Goal: Information Seeking & Learning: Learn about a topic

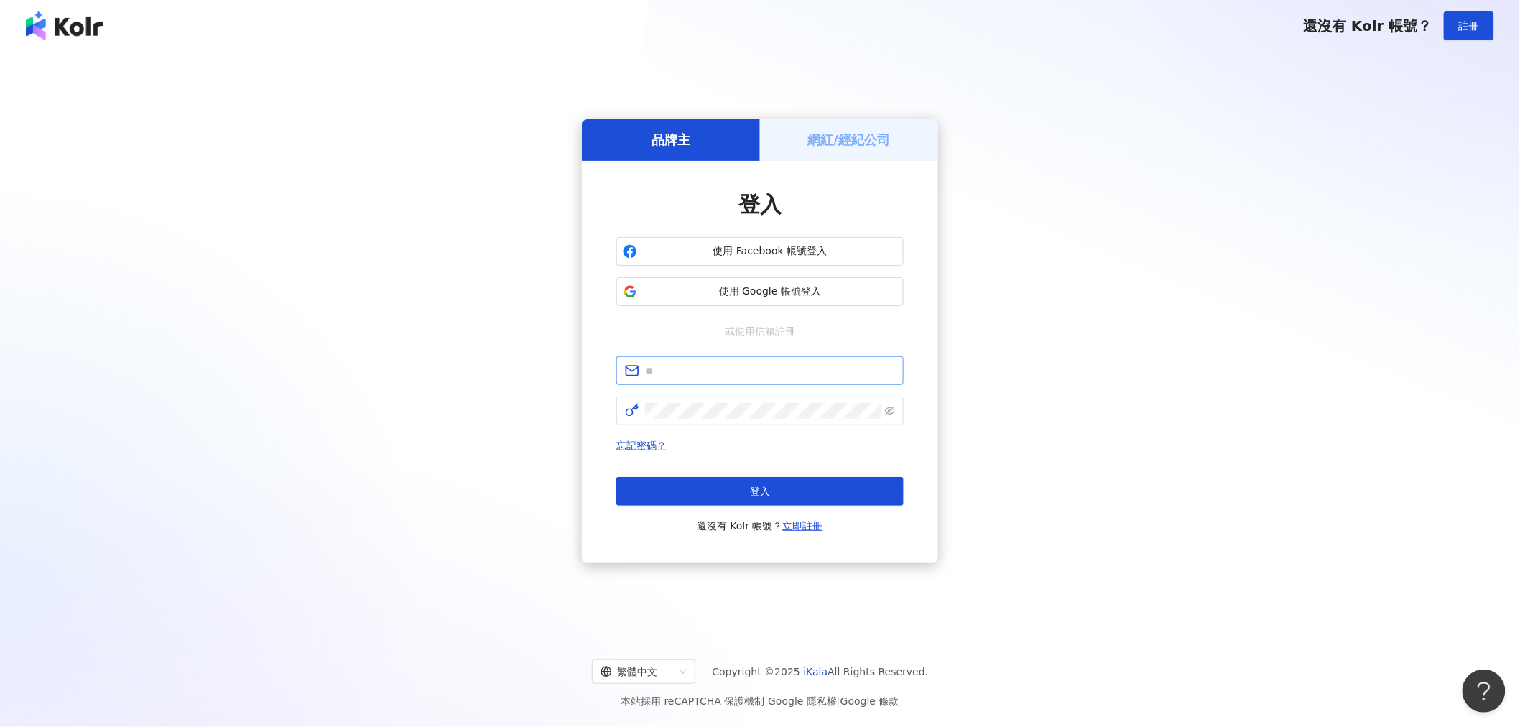
click at [737, 379] on span at bounding box center [759, 370] width 287 height 29
click at [736, 379] on span at bounding box center [759, 370] width 287 height 29
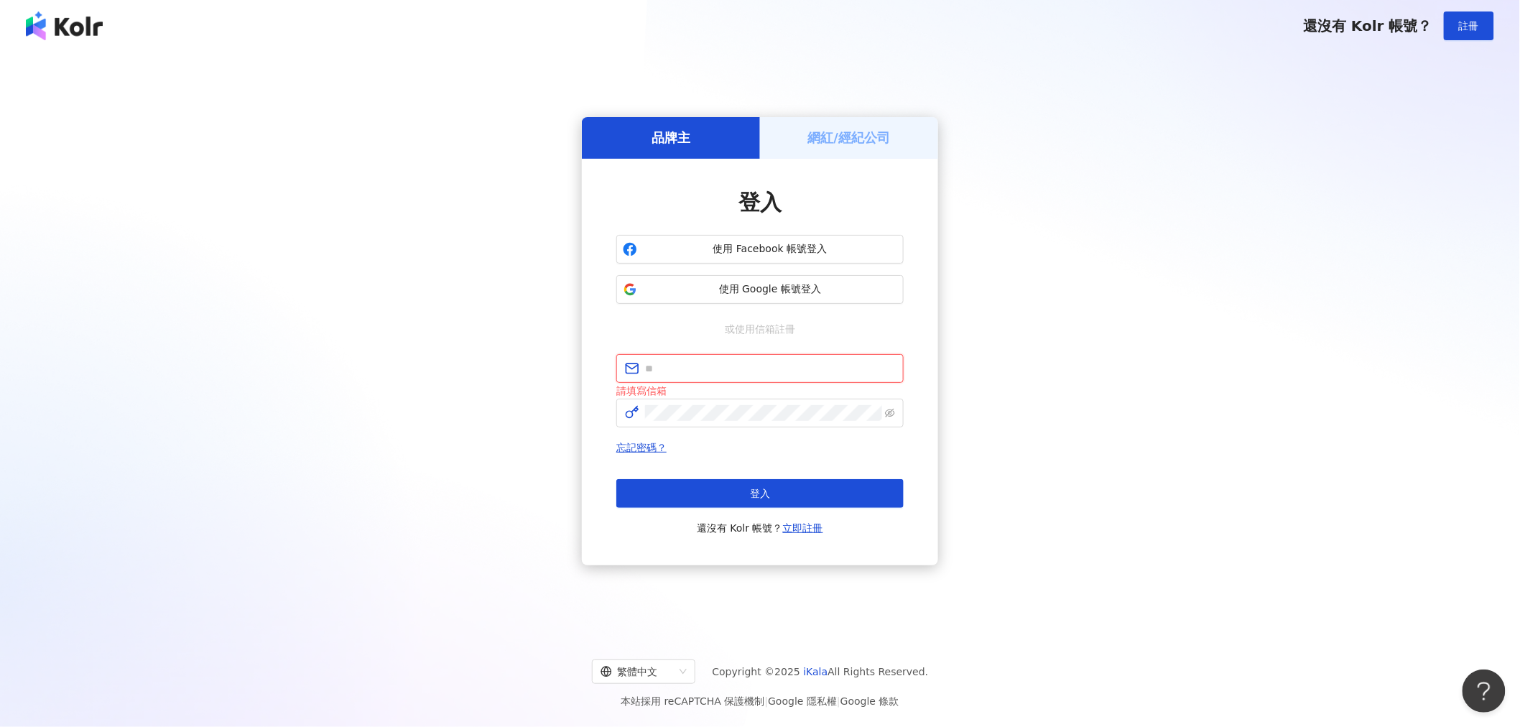
click at [736, 371] on input "text" at bounding box center [770, 369] width 250 height 16
type input "**********"
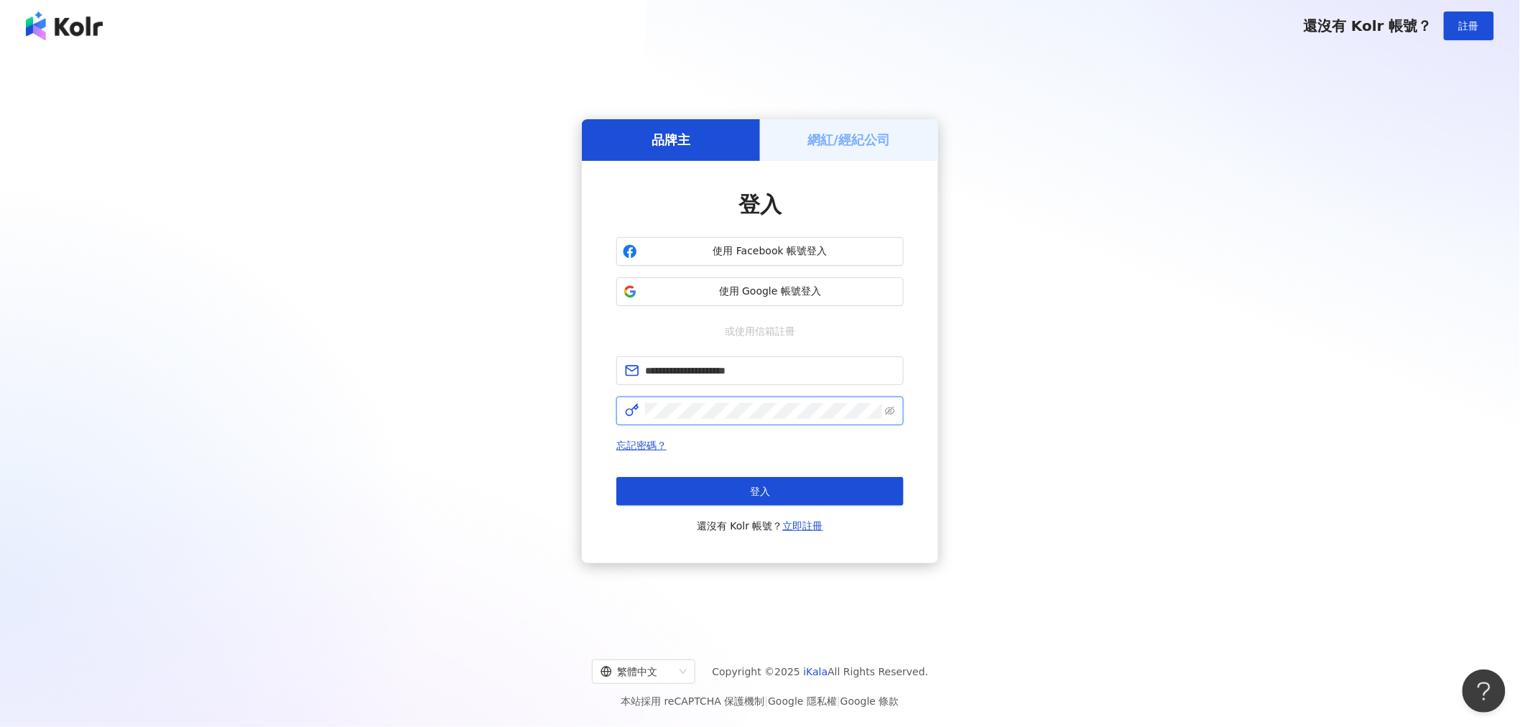
click button "登入" at bounding box center [759, 491] width 287 height 29
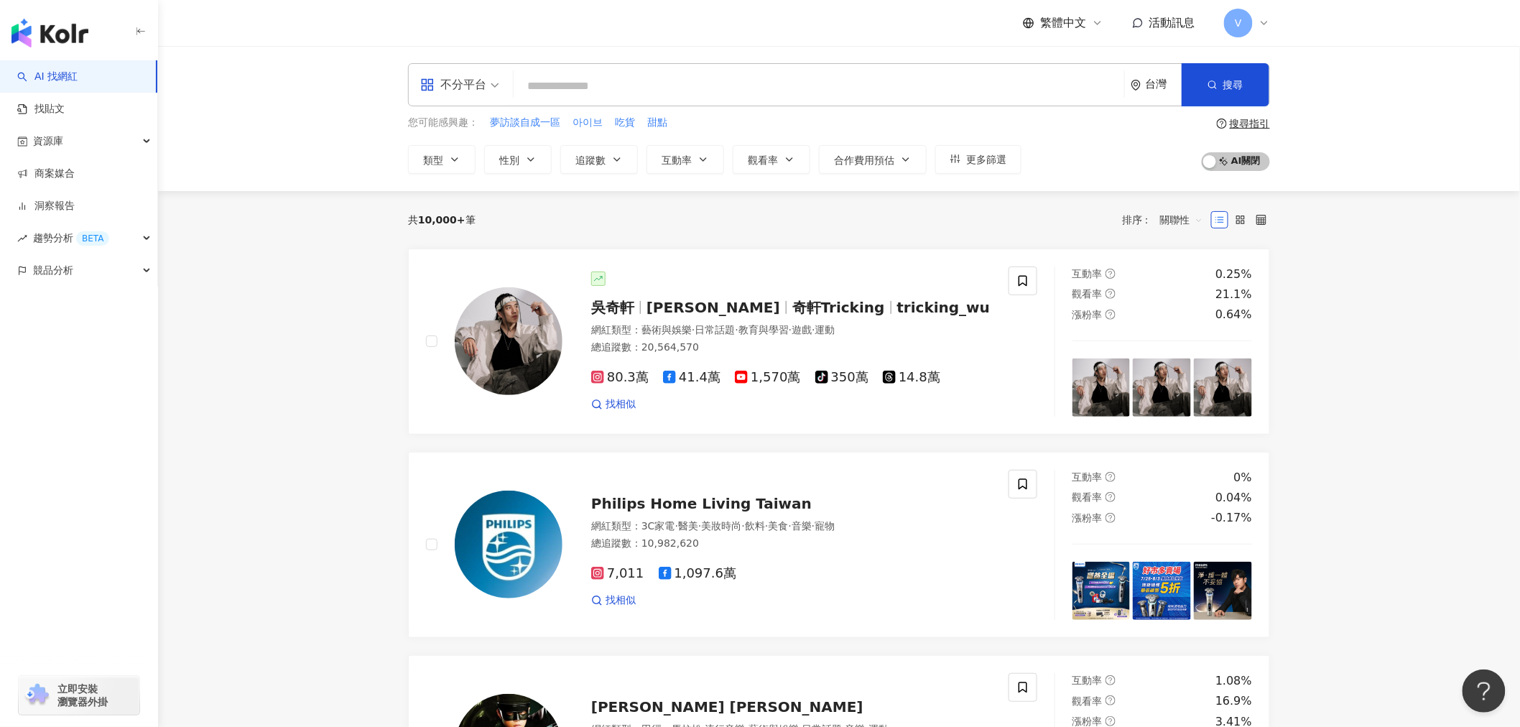
click at [895, 101] on div "不分平台 台灣 搜尋" at bounding box center [839, 84] width 862 height 43
click at [898, 90] on input "search" at bounding box center [818, 86] width 599 height 27
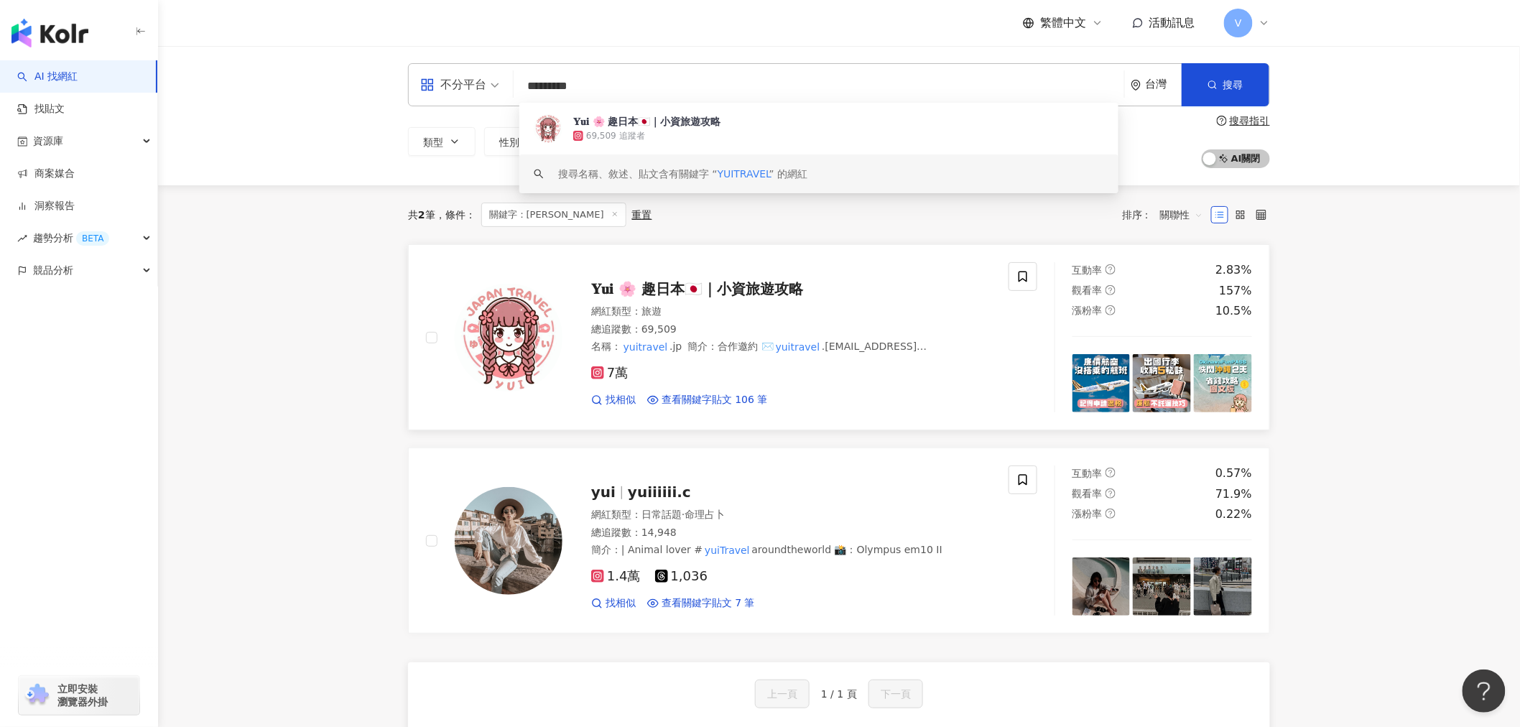
type input "*********"
click at [749, 290] on span "𝐘𝐮𝐢 🌸 趣日本🇯🇵｜小資旅遊攻略" at bounding box center [697, 288] width 212 height 17
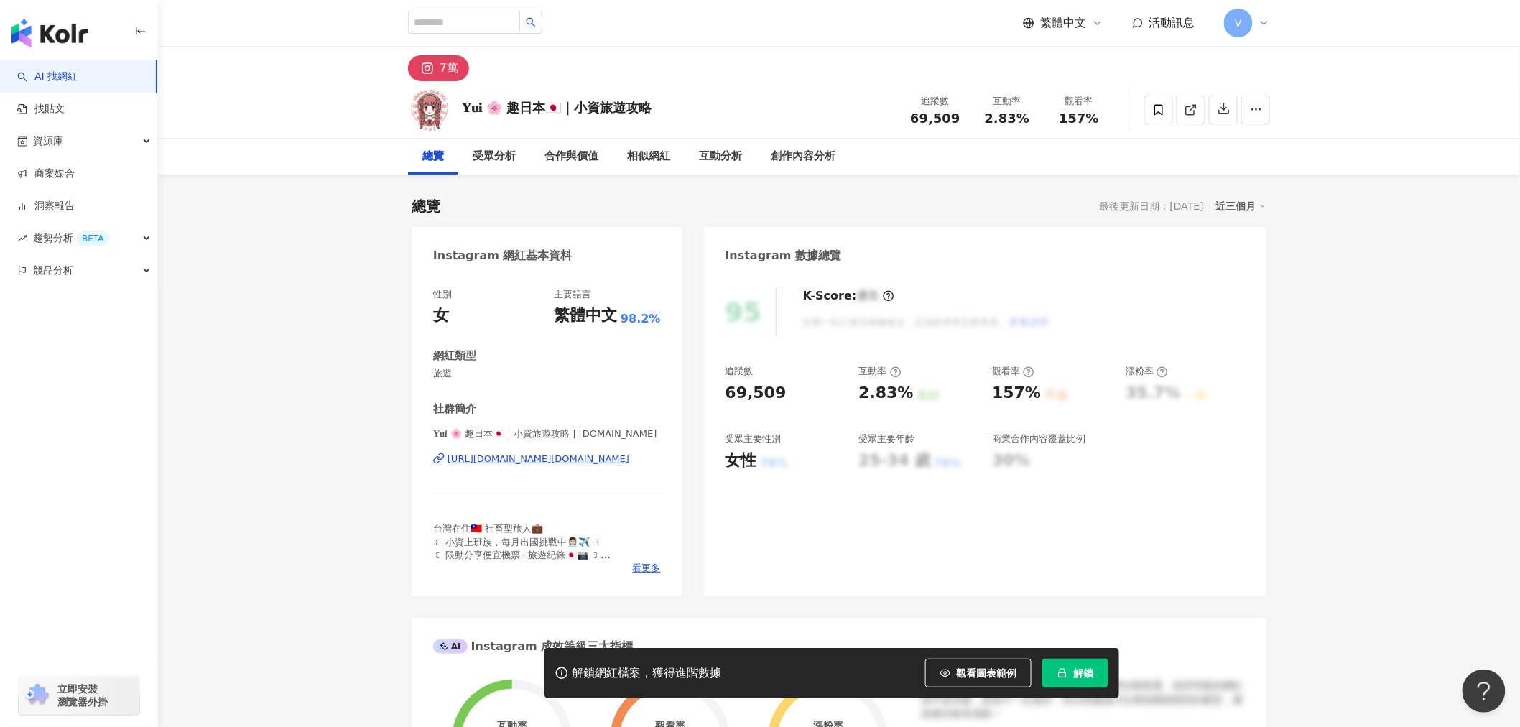
click at [1092, 668] on span "解鎖" at bounding box center [1083, 672] width 20 height 11
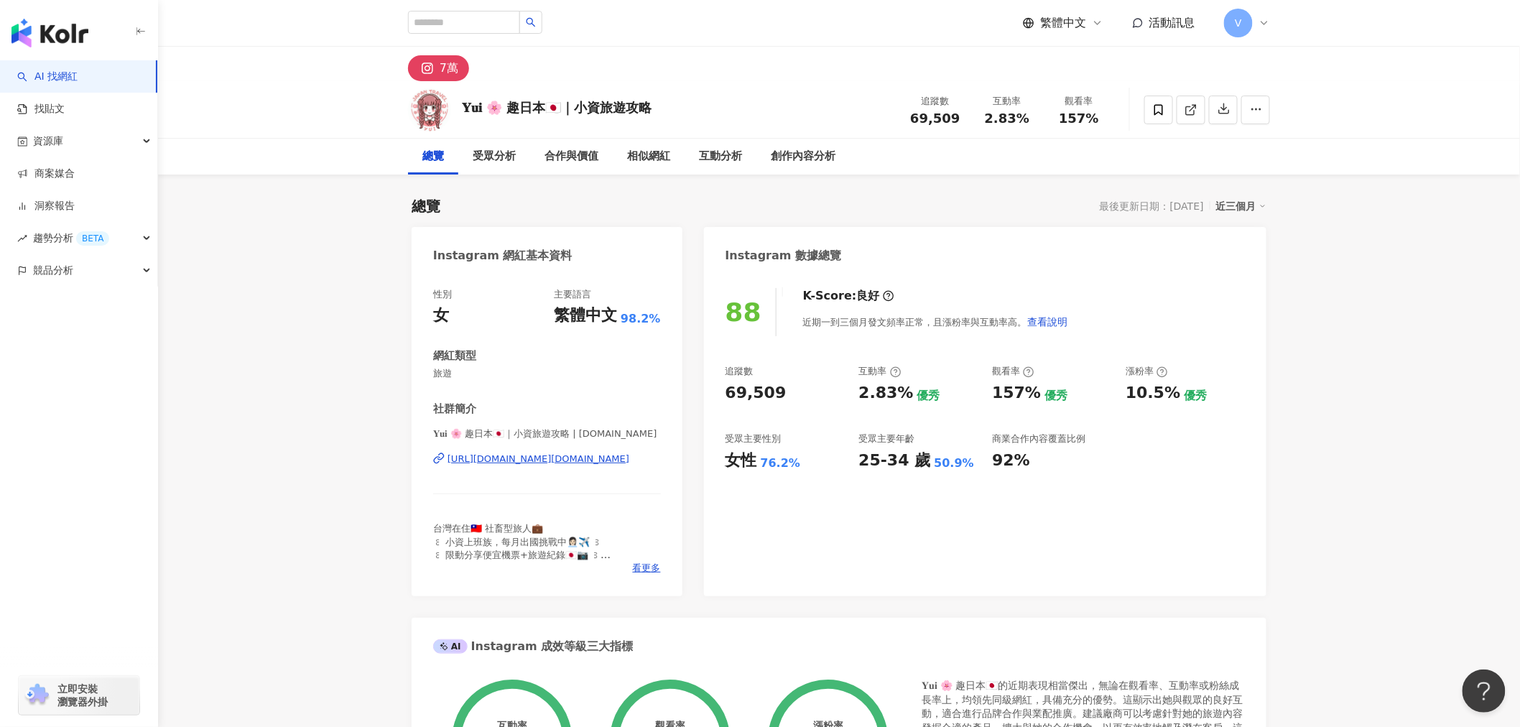
click at [535, 461] on div "[URL][DOMAIN_NAME][DOMAIN_NAME]" at bounding box center [539, 459] width 182 height 13
